Goal: Information Seeking & Learning: Find specific fact

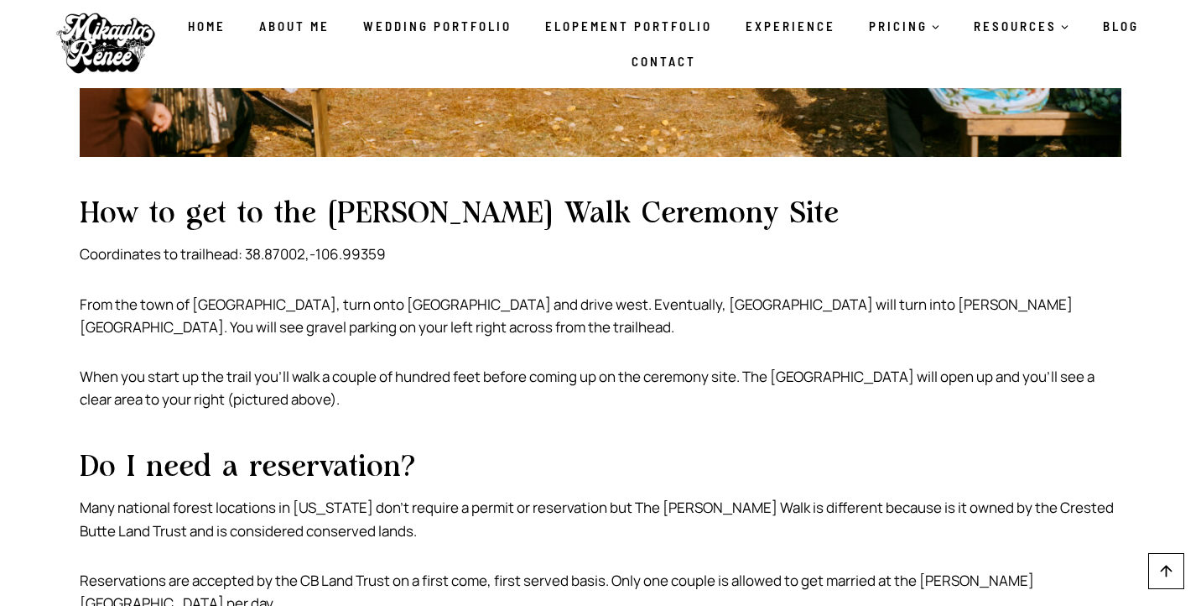
scroll to position [1716, 0]
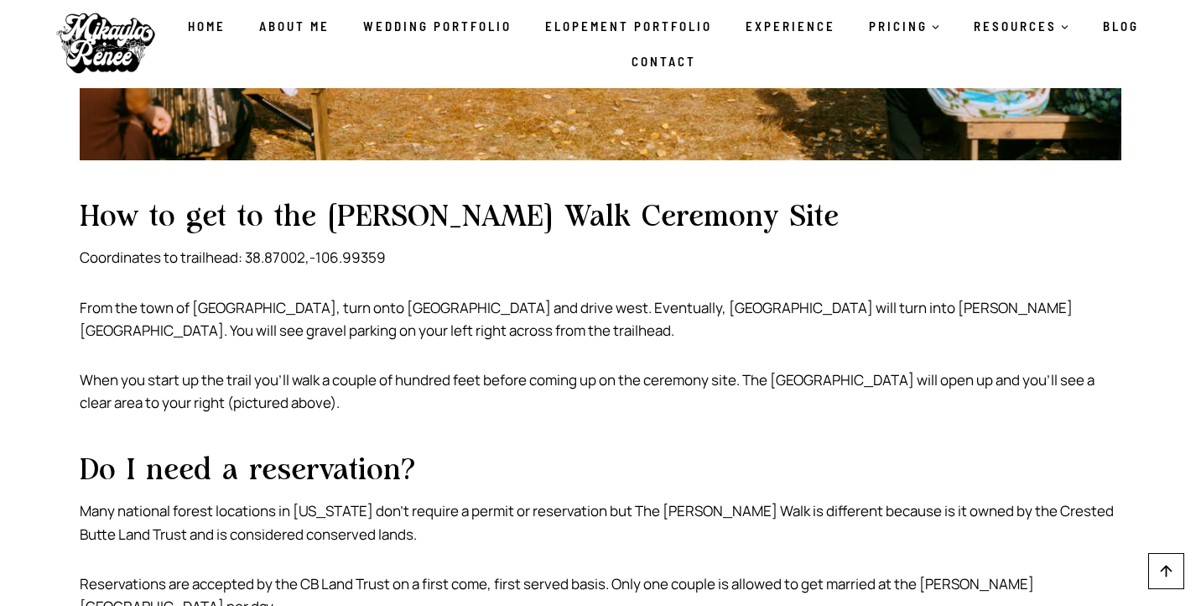
click at [252, 254] on p "Coordinates to trailhead: 38.87002,-106.99359" at bounding box center [601, 257] width 1042 height 23
click at [252, 261] on p "Coordinates to trailhead: 38.87002,-106.99359" at bounding box center [601, 257] width 1042 height 23
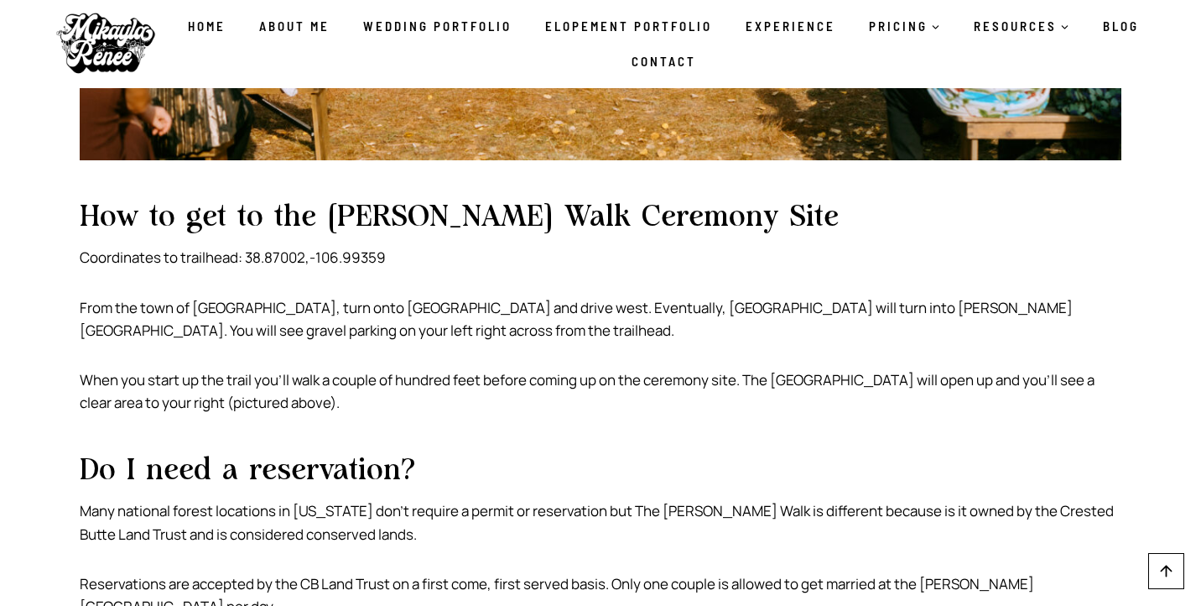
click at [252, 261] on p "Coordinates to trailhead: 38.87002,-106.99359" at bounding box center [601, 257] width 1042 height 23
click at [247, 261] on p "Coordinates to trailhead: 38.87002,-106.99359" at bounding box center [601, 257] width 1042 height 23
drag, startPoint x: 247, startPoint y: 261, endPoint x: 384, endPoint y: 257, distance: 136.8
click at [384, 257] on p "Coordinates to trailhead: 38.87002,-106.99359" at bounding box center [601, 257] width 1042 height 23
copy p "38.87002,-106.99359"
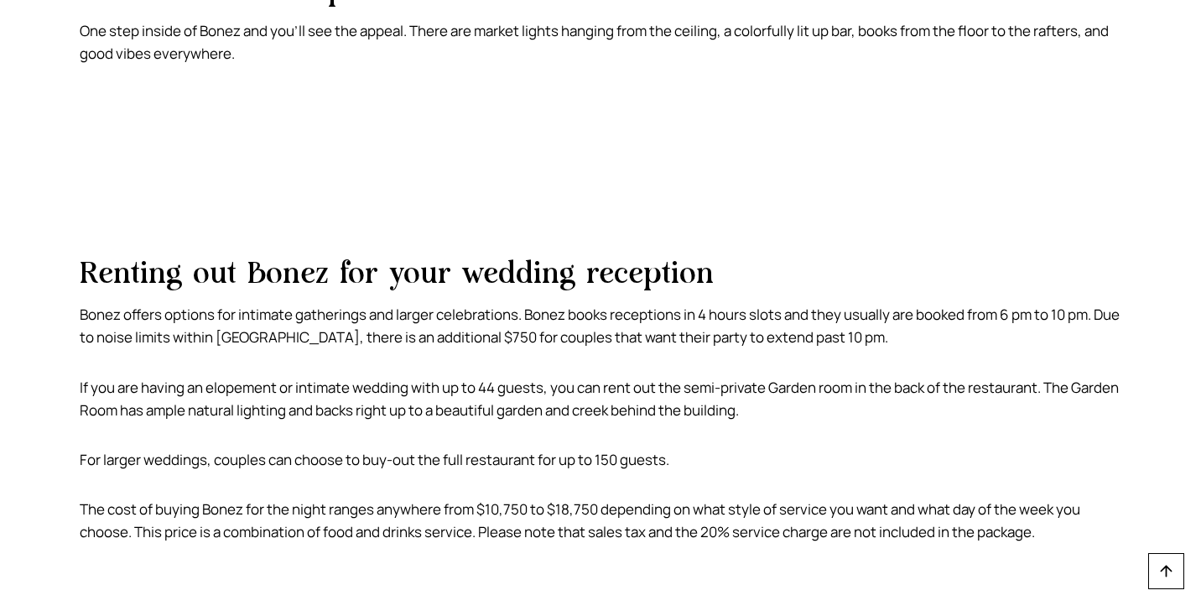
scroll to position [1258, 0]
